Goal: Task Accomplishment & Management: Manage account settings

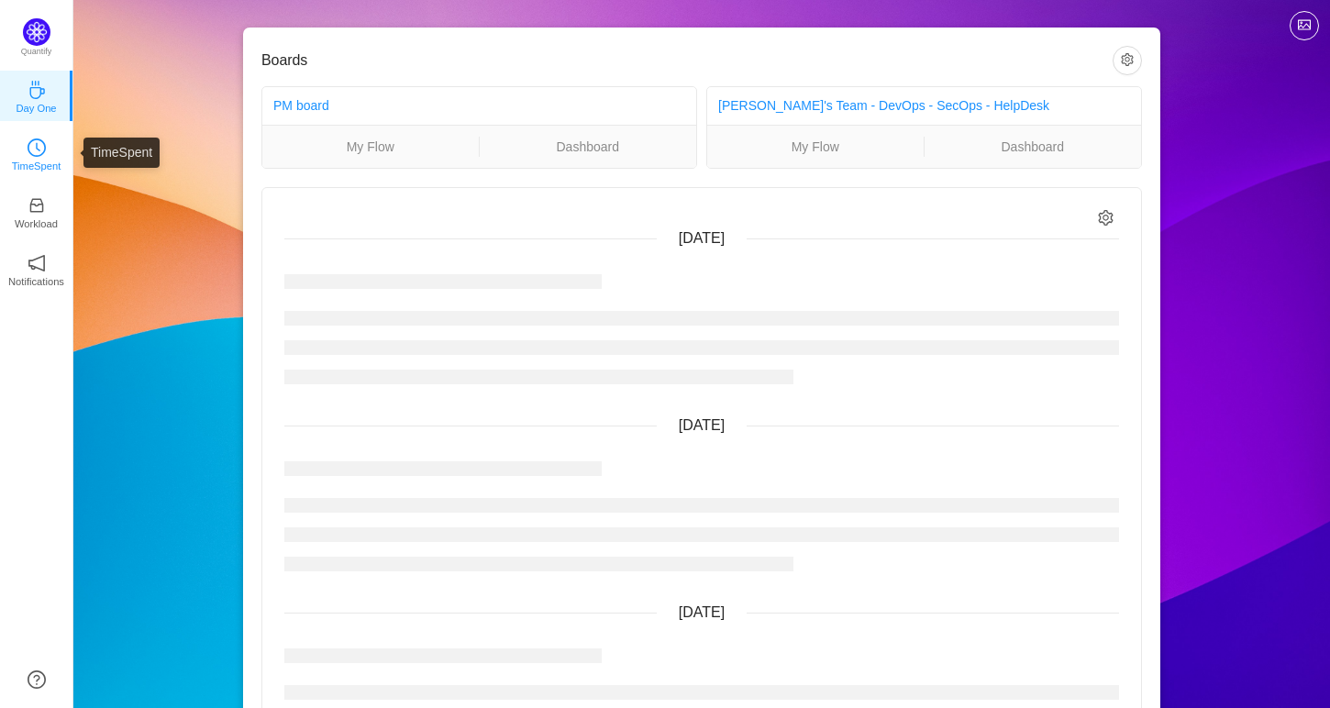
click at [31, 168] on p "TimeSpent" at bounding box center [37, 166] width 50 height 17
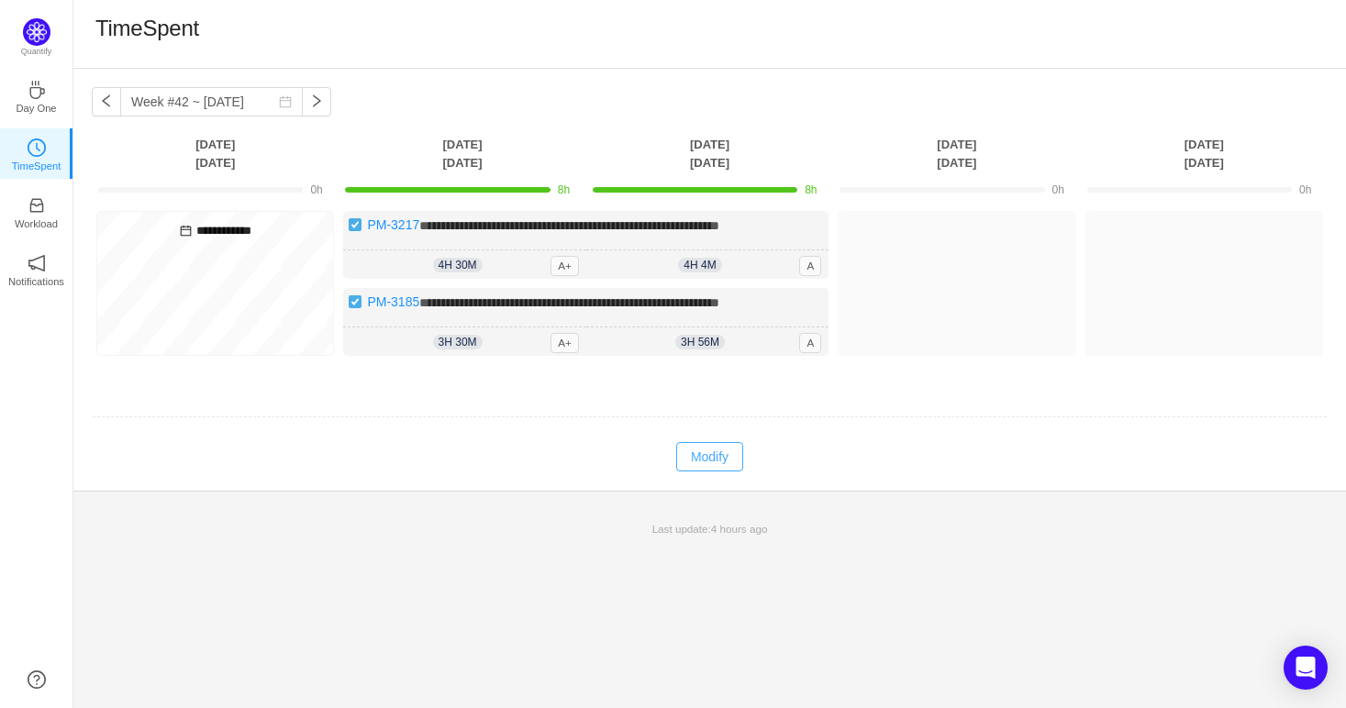
click at [714, 455] on button "Modify" at bounding box center [709, 456] width 67 height 29
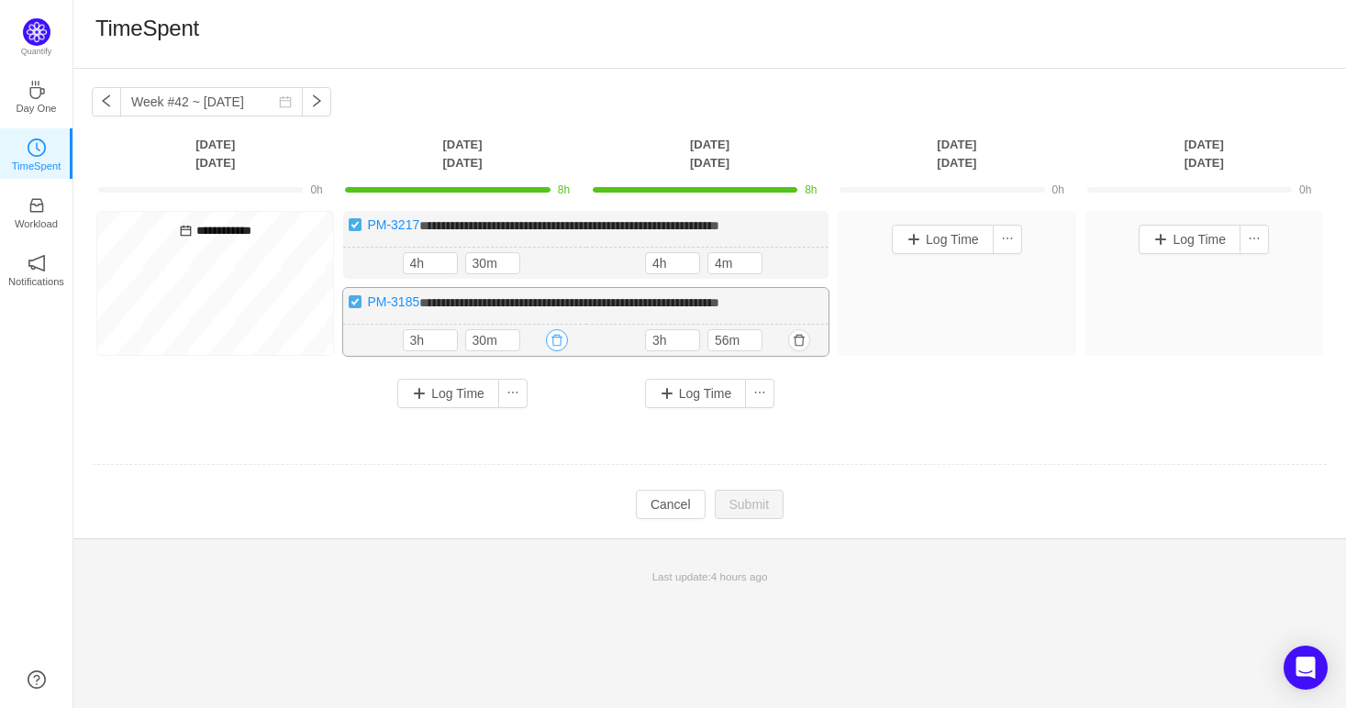
click at [549, 335] on button "button" at bounding box center [557, 340] width 22 height 22
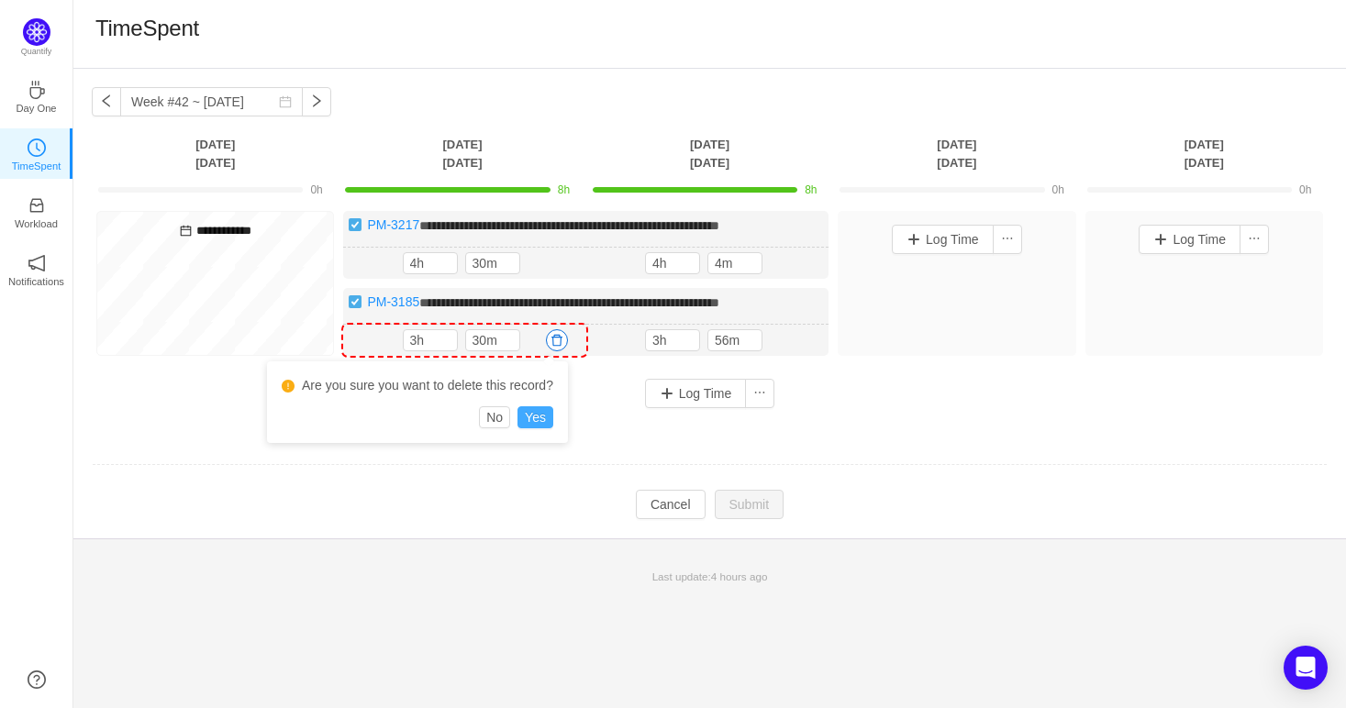
click at [538, 408] on button "Yes" at bounding box center [535, 417] width 36 height 22
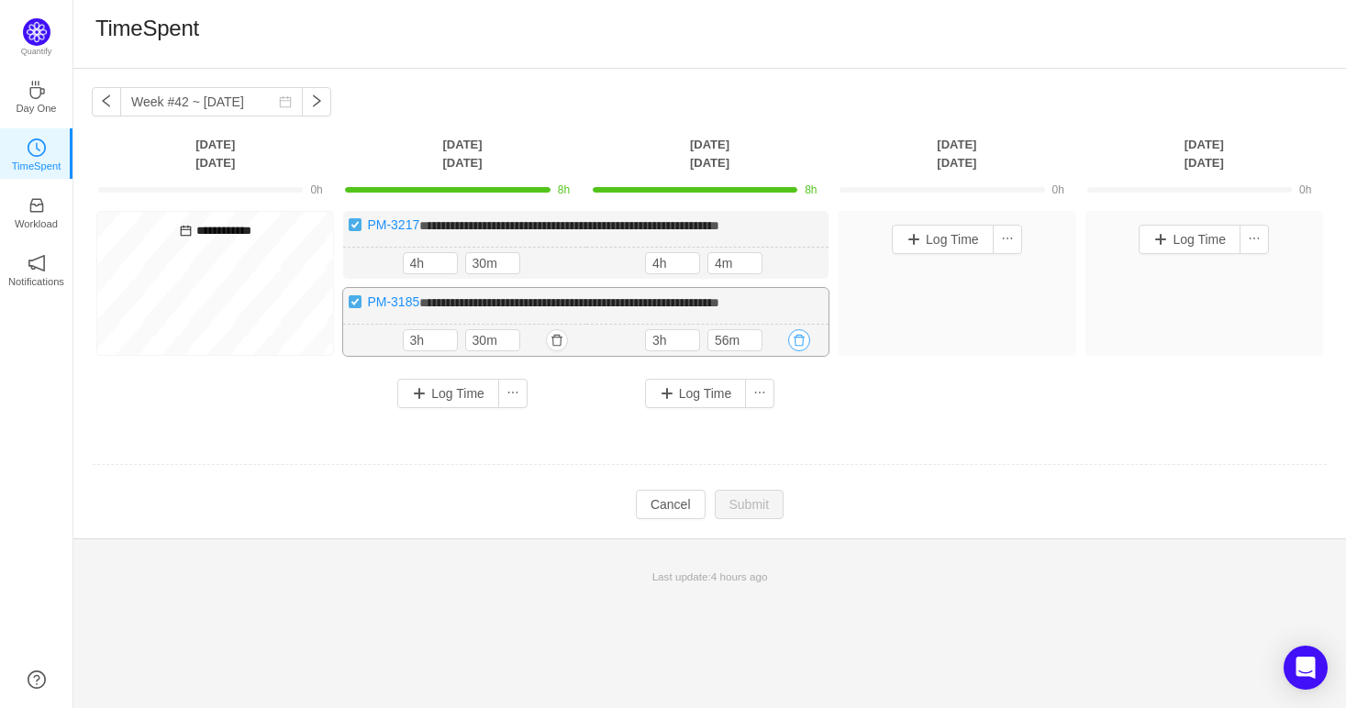
click at [796, 339] on button "button" at bounding box center [799, 340] width 22 height 22
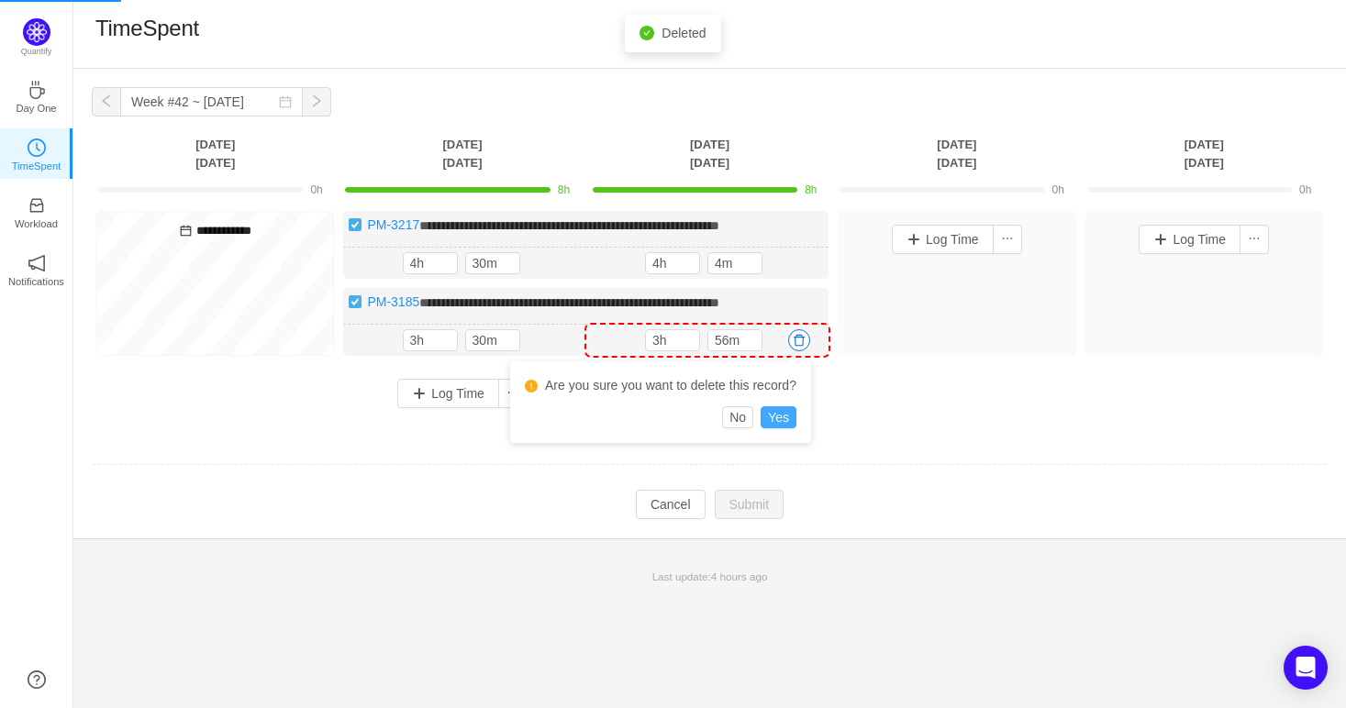
click at [766, 412] on button "Yes" at bounding box center [778, 417] width 36 height 22
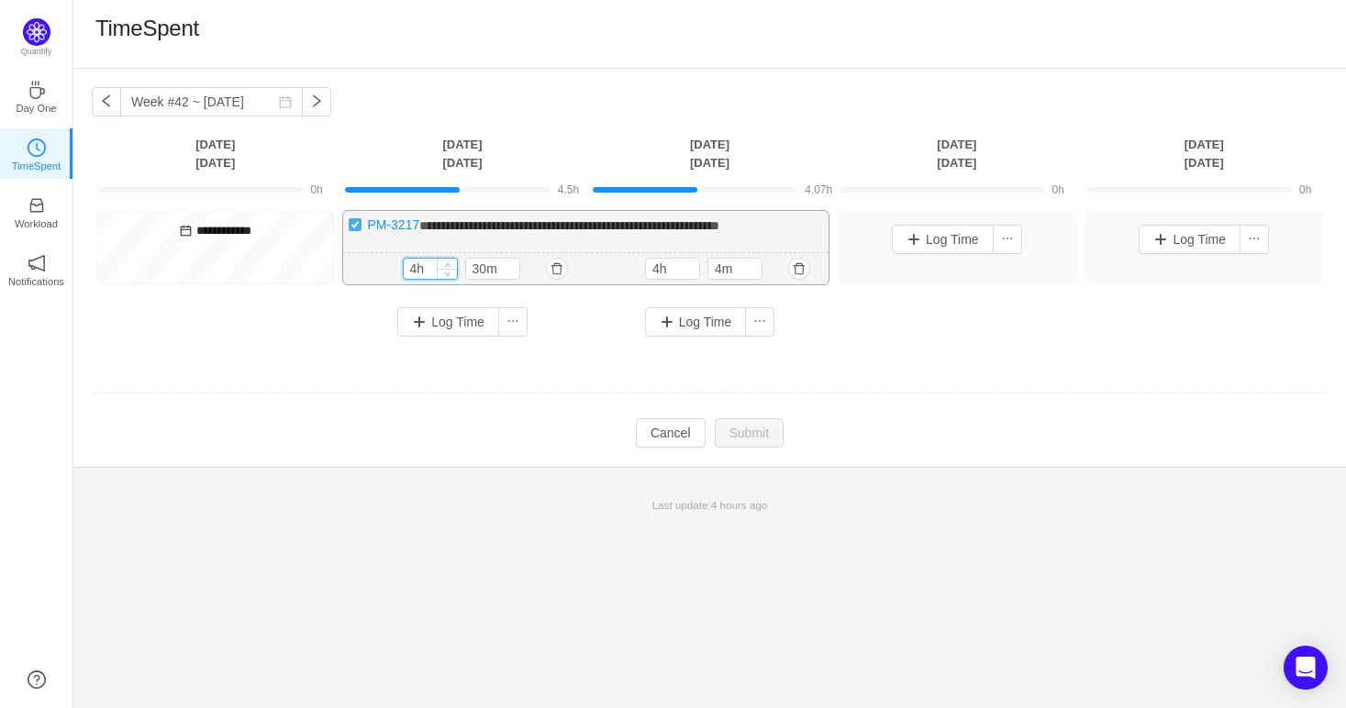
click at [422, 272] on input "4h" at bounding box center [430, 269] width 53 height 20
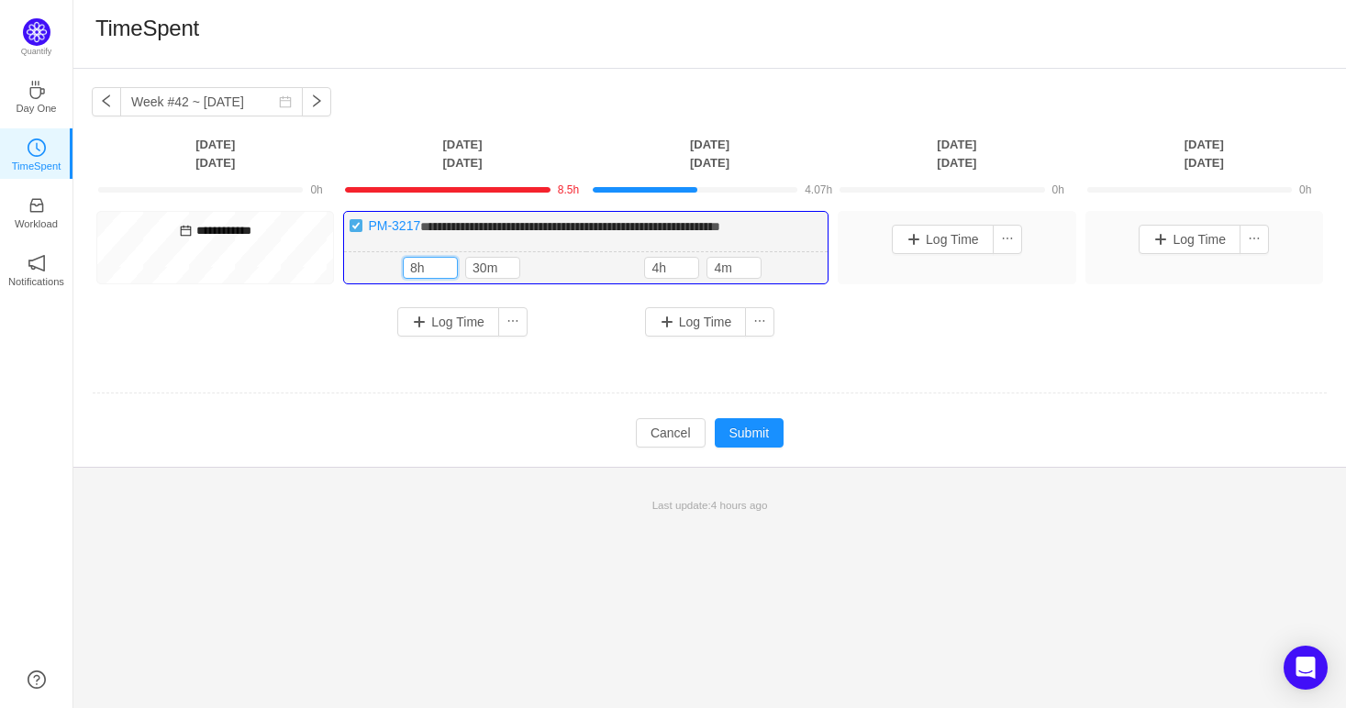
type input "8h"
type input "0m"
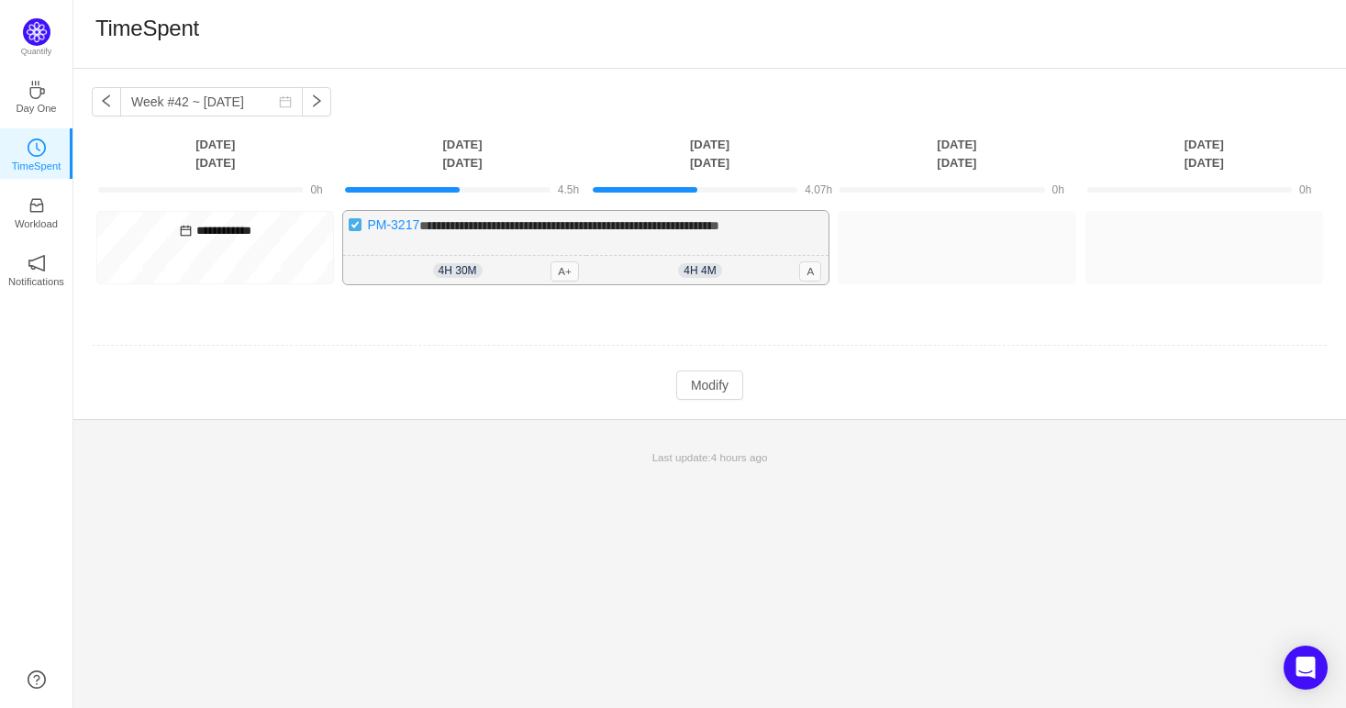
click at [696, 266] on span "4h 4m" at bounding box center [699, 270] width 43 height 15
click at [714, 388] on button "Modify" at bounding box center [709, 385] width 67 height 29
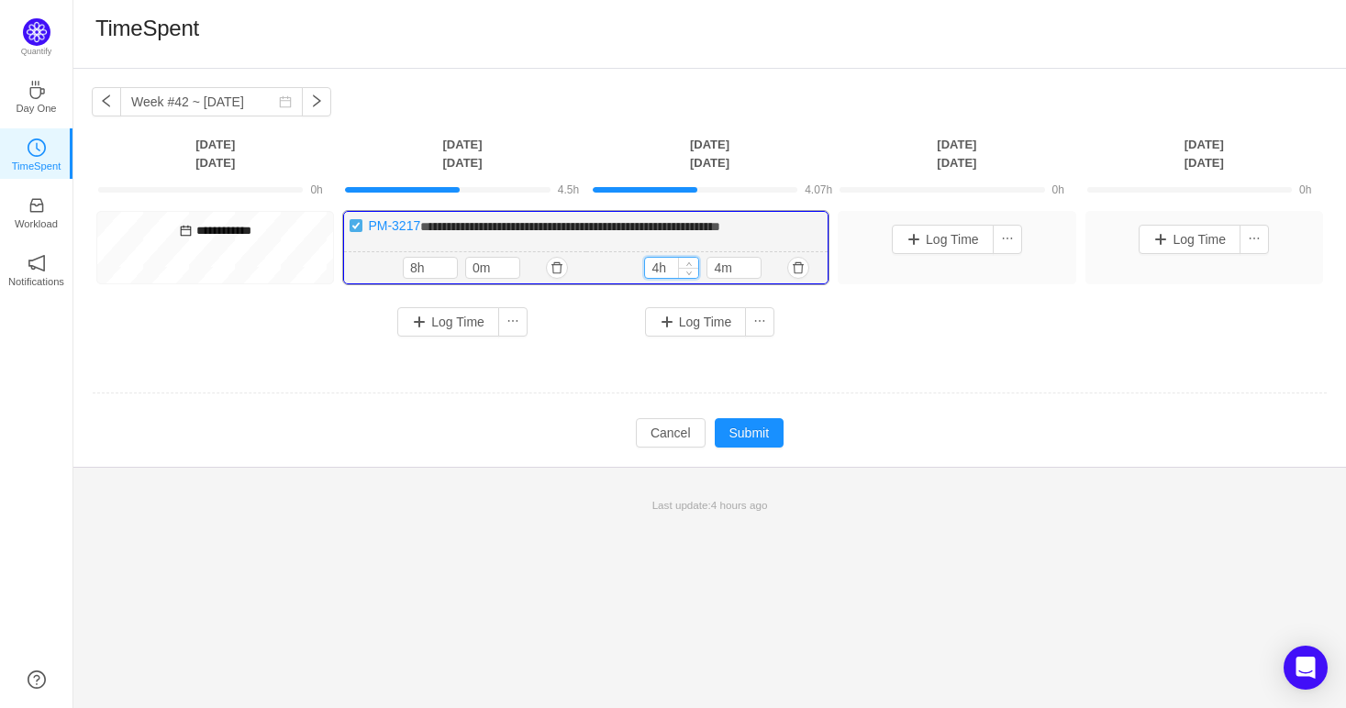
click at [660, 273] on input "4h" at bounding box center [671, 268] width 53 height 20
drag, startPoint x: 428, startPoint y: 272, endPoint x: 406, endPoint y: 275, distance: 22.3
click at [406, 275] on input "8h" at bounding box center [430, 268] width 53 height 20
drag, startPoint x: 675, startPoint y: 266, endPoint x: 637, endPoint y: 283, distance: 41.9
click at [637, 283] on div "4h 4m 4h 4m" at bounding box center [706, 268] width 241 height 32
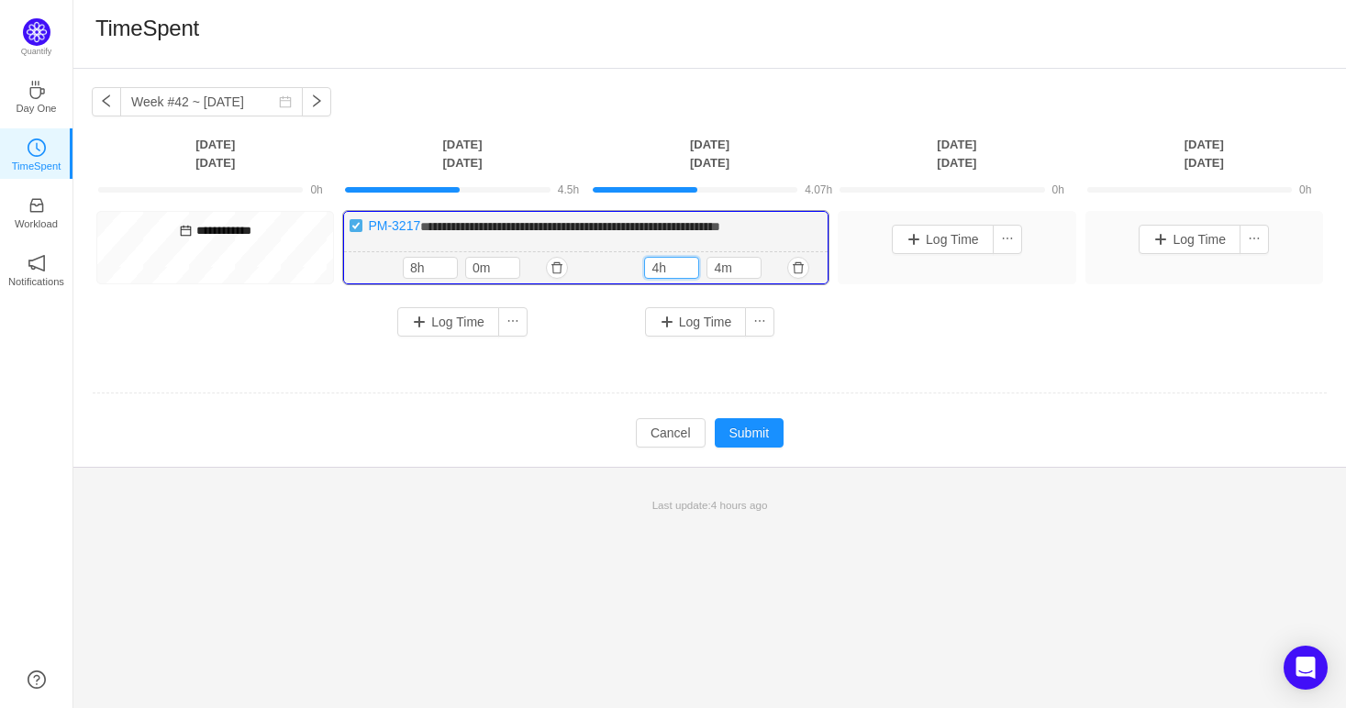
paste input "8"
type input "8h"
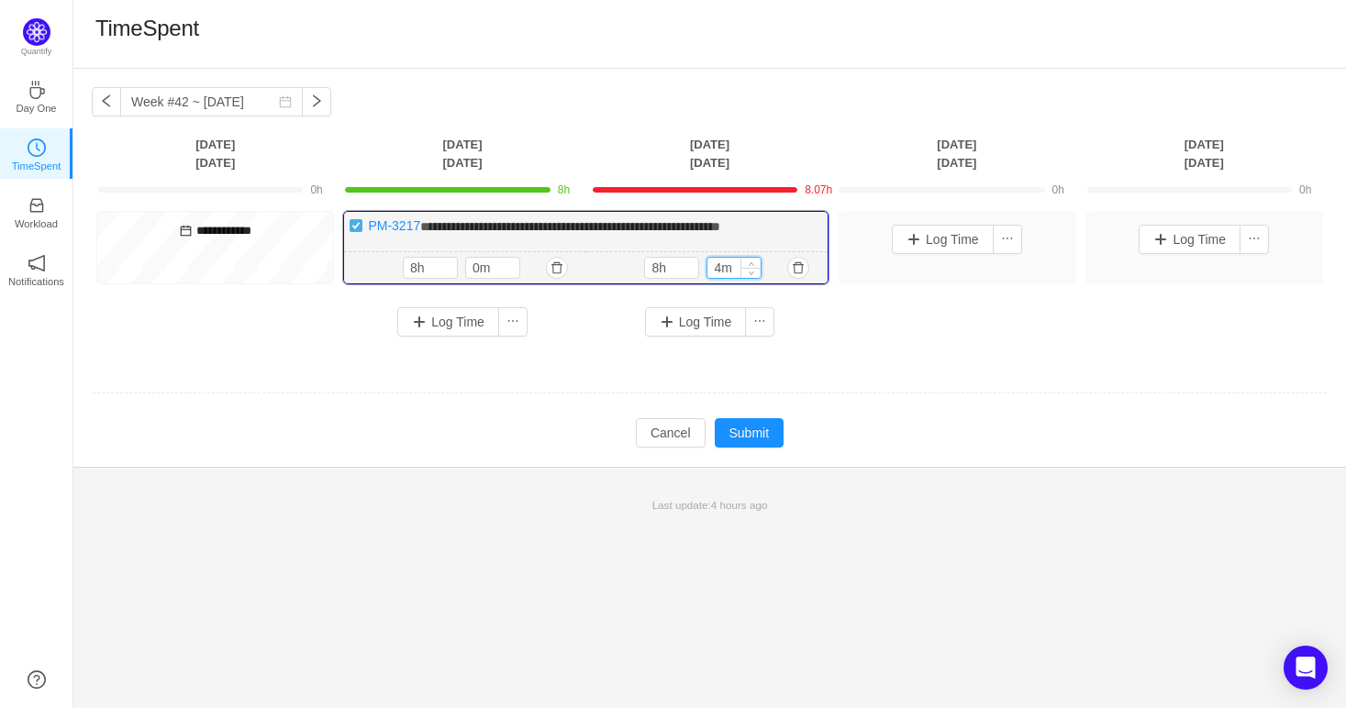
click at [724, 269] on input "4m" at bounding box center [733, 268] width 53 height 20
type input "0m"
click at [760, 435] on button "Submit" at bounding box center [750, 432] width 70 height 29
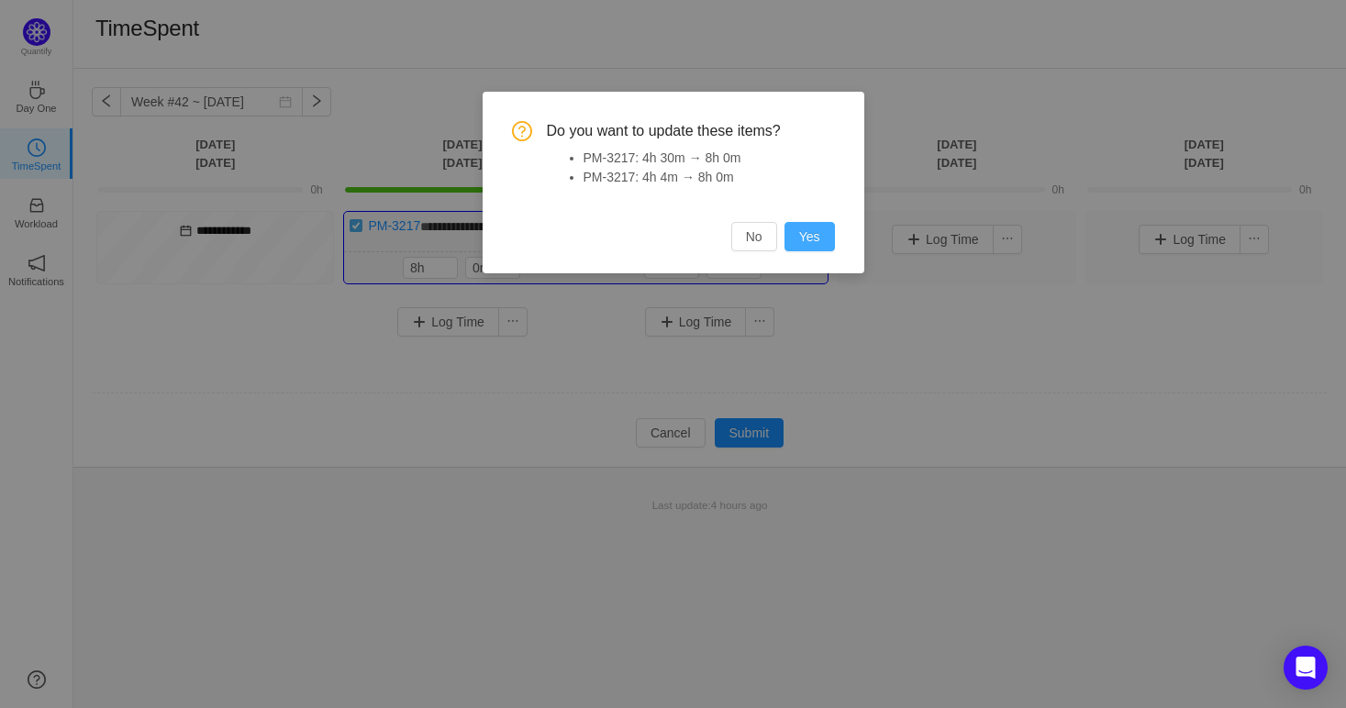
click at [800, 229] on button "Yes" at bounding box center [809, 236] width 50 height 29
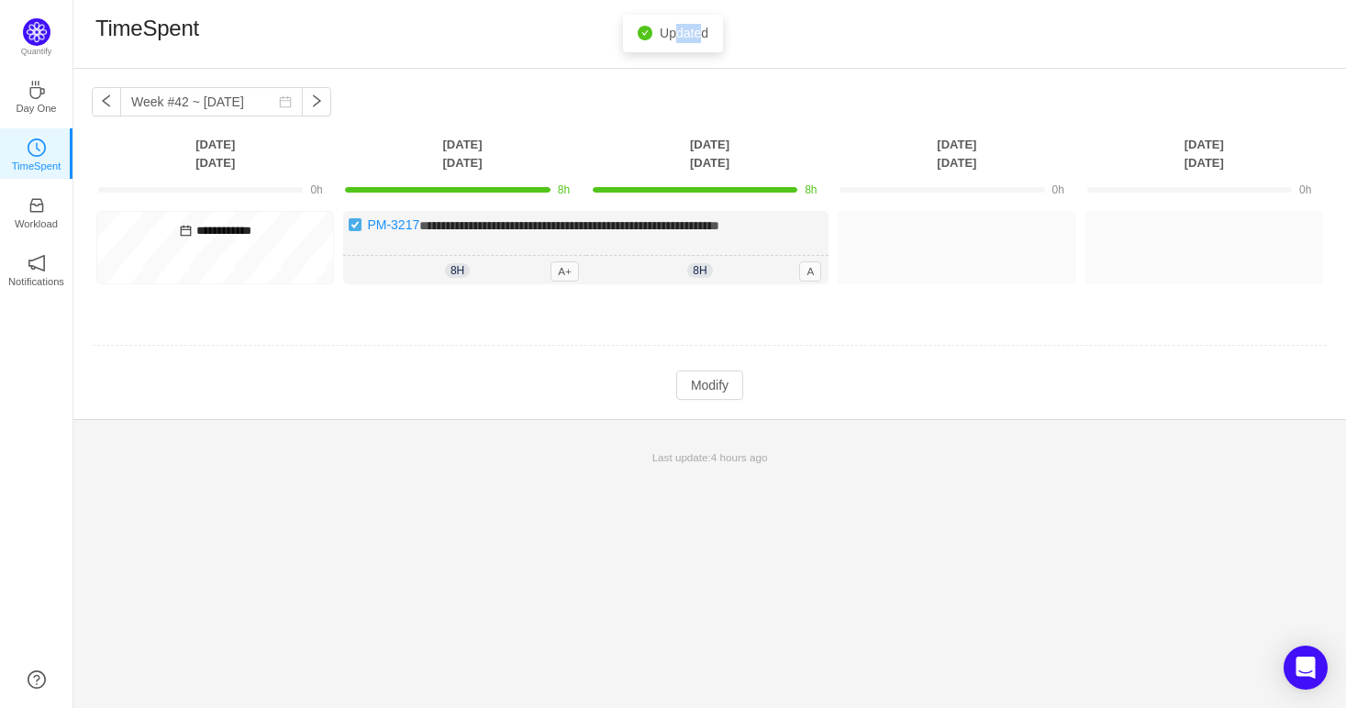
drag, startPoint x: 675, startPoint y: 35, endPoint x: 698, endPoint y: 27, distance: 24.4
click at [698, 27] on span "Updated" at bounding box center [684, 33] width 49 height 15
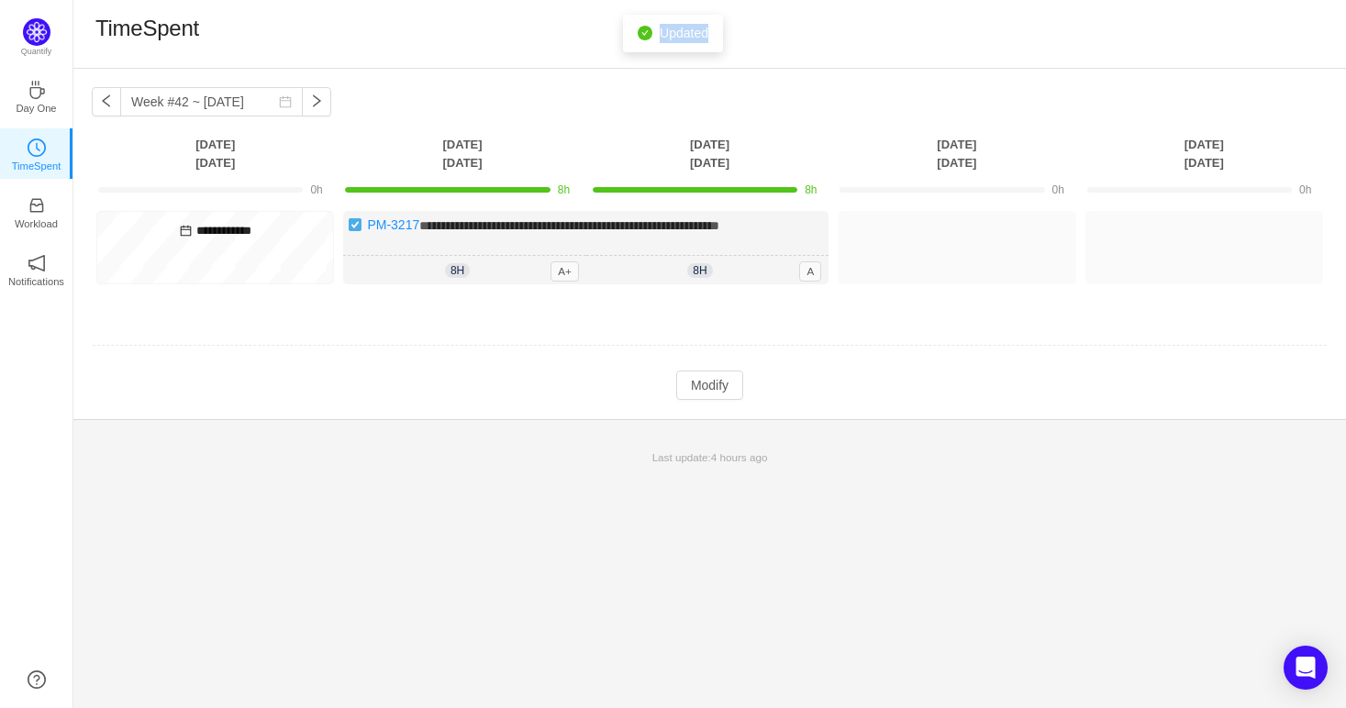
click at [704, 26] on span "Updated" at bounding box center [684, 33] width 49 height 15
drag, startPoint x: 711, startPoint y: 36, endPoint x: 660, endPoint y: 46, distance: 52.3
click at [660, 46] on div "Updated" at bounding box center [673, 34] width 100 height 38
drag, startPoint x: 660, startPoint y: 46, endPoint x: 708, endPoint y: 27, distance: 52.3
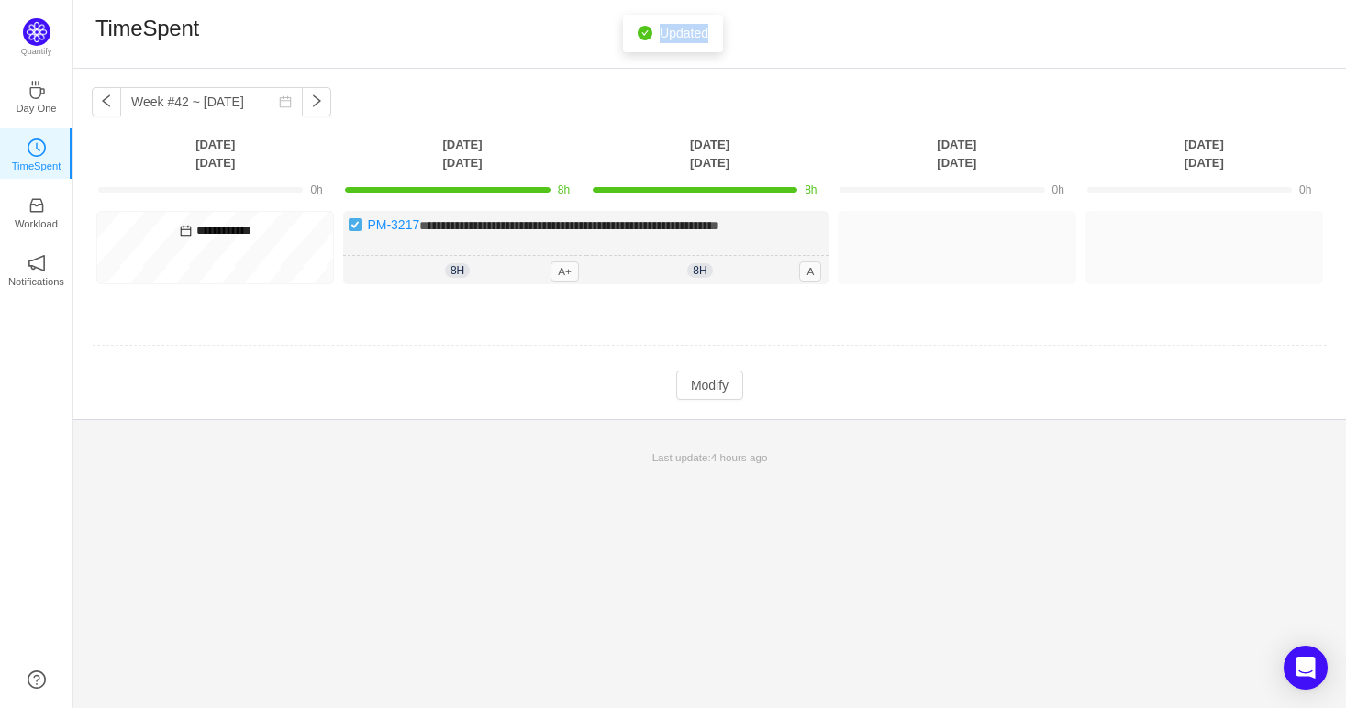
click at [708, 27] on div "Updated" at bounding box center [673, 34] width 100 height 38
drag, startPoint x: 708, startPoint y: 27, endPoint x: 668, endPoint y: 40, distance: 42.6
click at [668, 40] on div "Updated" at bounding box center [673, 34] width 100 height 38
click at [668, 40] on span "Updated" at bounding box center [684, 33] width 49 height 15
